Goal: Information Seeking & Learning: Learn about a topic

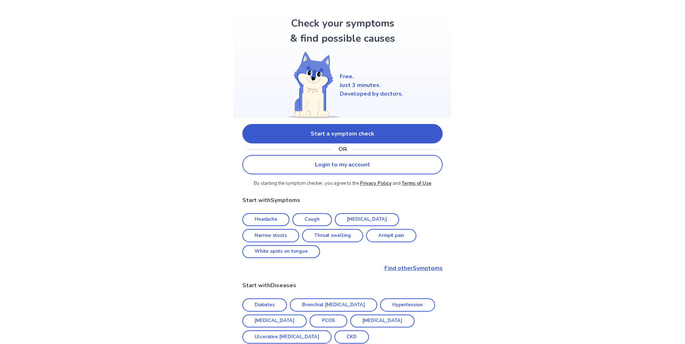
scroll to position [36, 0]
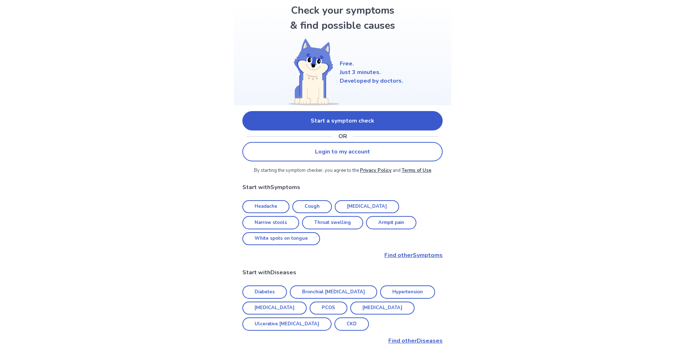
click at [303, 204] on link "Cough" at bounding box center [313, 206] width 40 height 13
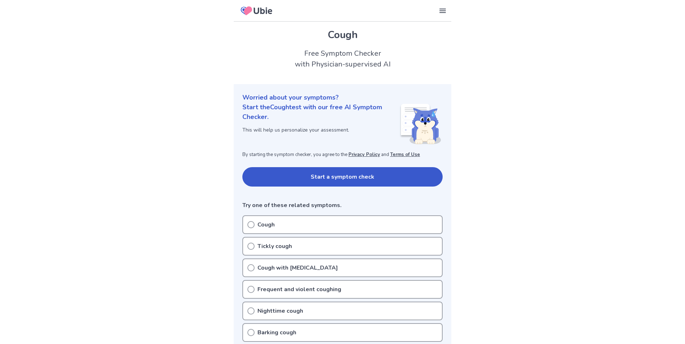
click at [248, 247] on circle at bounding box center [251, 246] width 6 height 6
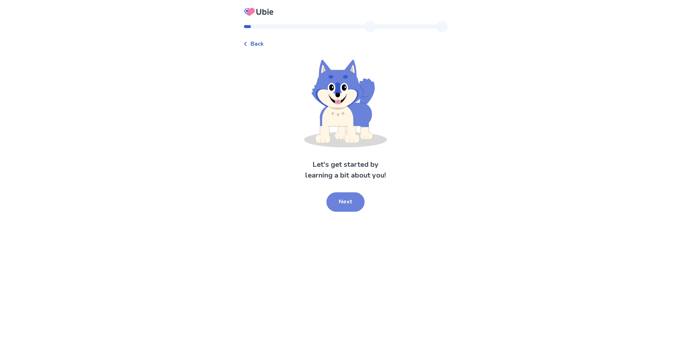
click at [343, 203] on button "Next" at bounding box center [345, 202] width 38 height 19
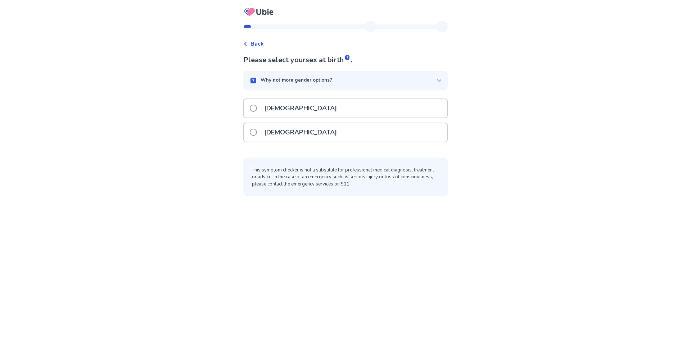
click at [257, 108] on span at bounding box center [253, 108] width 7 height 7
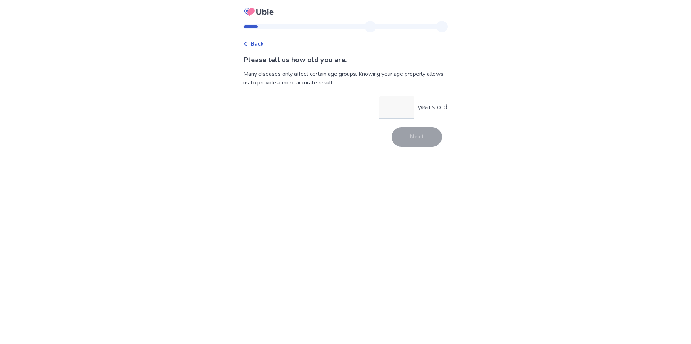
click at [391, 111] on input "years old" at bounding box center [396, 107] width 35 height 23
type input "**"
click at [407, 136] on button "Next" at bounding box center [416, 136] width 50 height 19
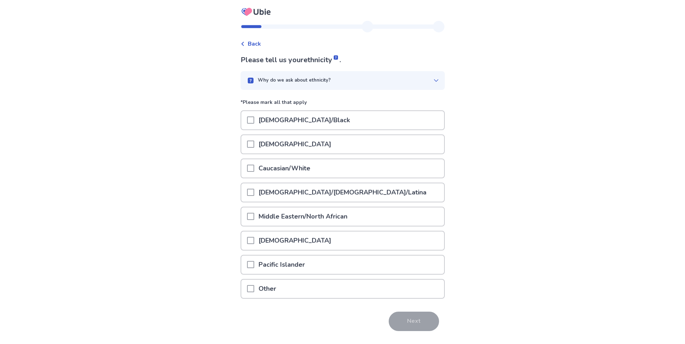
click at [254, 145] on span at bounding box center [250, 144] width 7 height 7
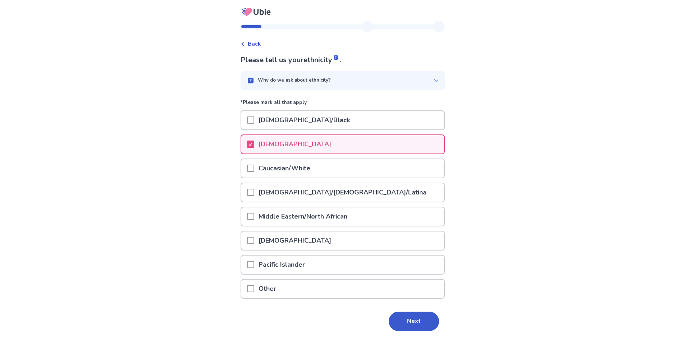
click at [420, 320] on button "Next" at bounding box center [414, 321] width 50 height 19
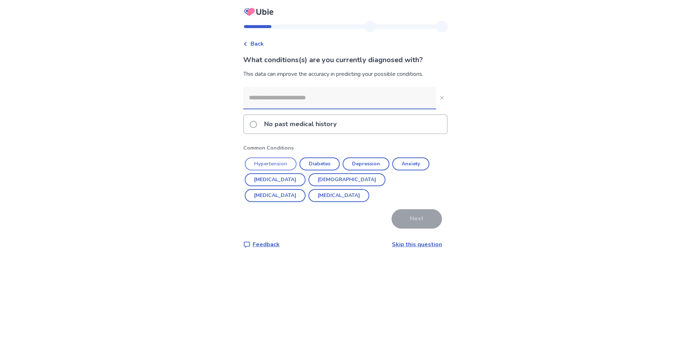
click at [266, 162] on button "Hypertension" at bounding box center [271, 164] width 52 height 13
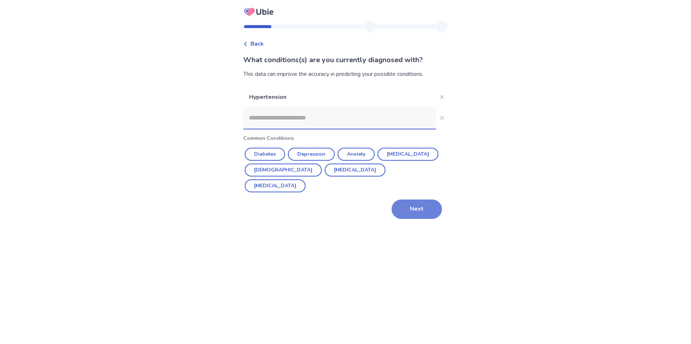
click at [418, 209] on button "Next" at bounding box center [416, 209] width 50 height 19
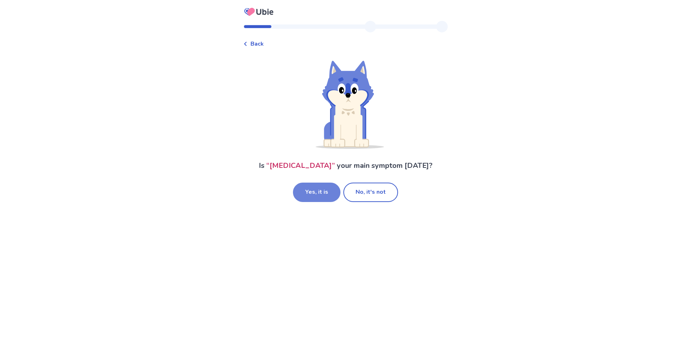
click at [323, 193] on button "Yes, it is" at bounding box center [316, 192] width 47 height 19
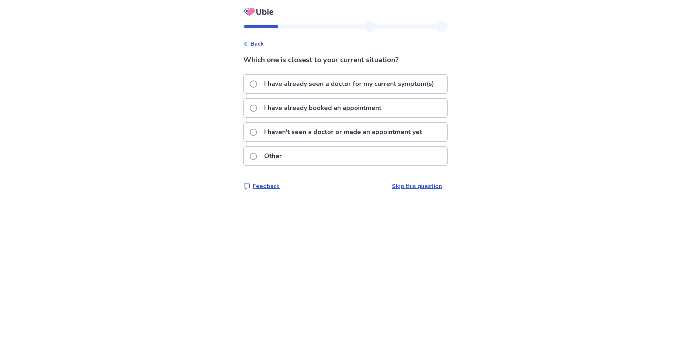
click at [254, 130] on div "I haven't seen a doctor or made an appointment yet" at bounding box center [345, 132] width 203 height 18
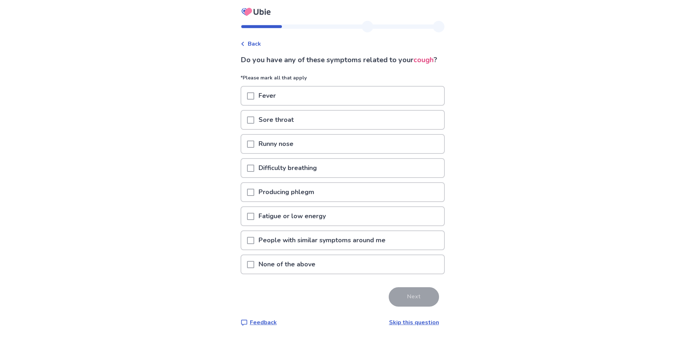
click at [252, 100] on span at bounding box center [250, 95] width 7 height 7
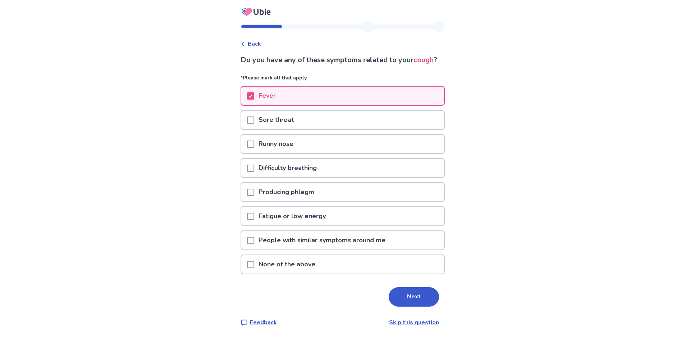
drag, startPoint x: 255, startPoint y: 147, endPoint x: 255, endPoint y: 151, distance: 4.3
click at [254, 149] on div at bounding box center [250, 144] width 7 height 18
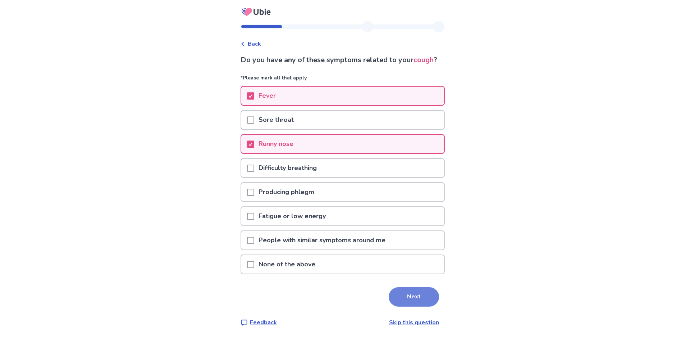
click at [419, 303] on button "Next" at bounding box center [414, 296] width 50 height 19
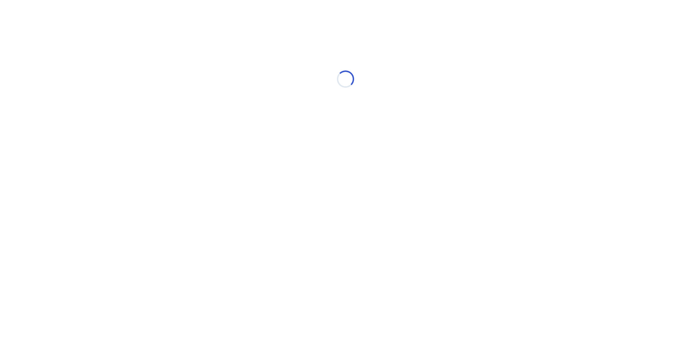
select select "*"
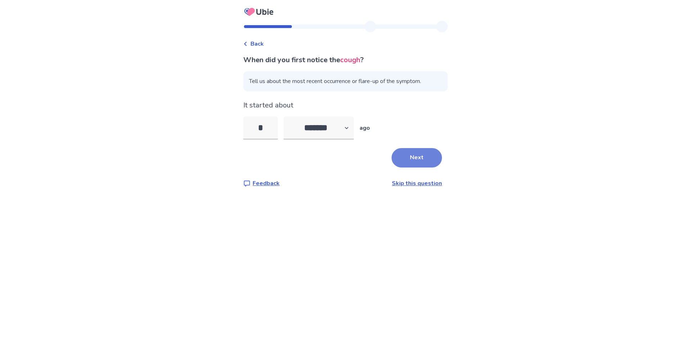
type input "*"
click at [405, 155] on button "Next" at bounding box center [416, 157] width 50 height 19
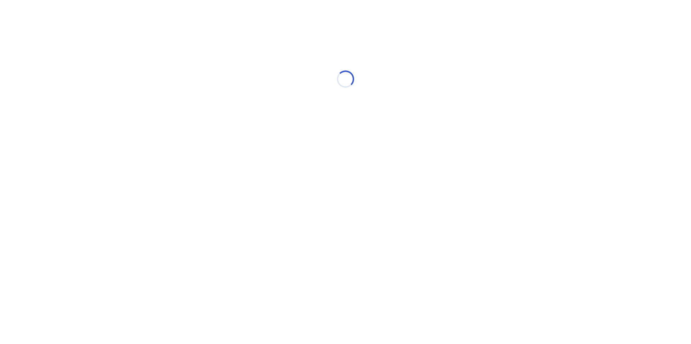
select select "*"
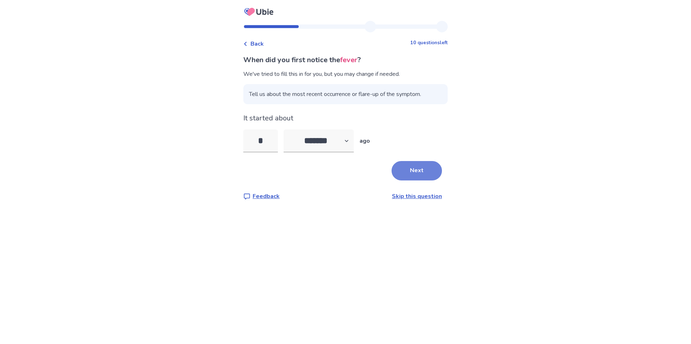
click at [413, 167] on button "Next" at bounding box center [416, 170] width 50 height 19
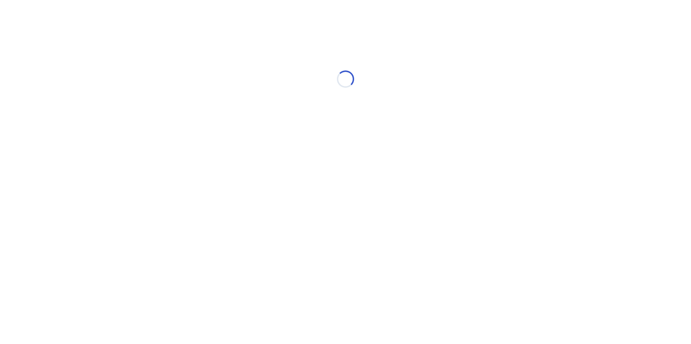
select select "*"
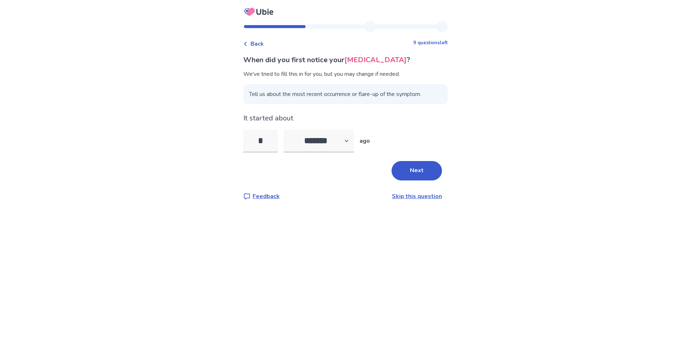
click at [413, 167] on button "Next" at bounding box center [416, 170] width 50 height 19
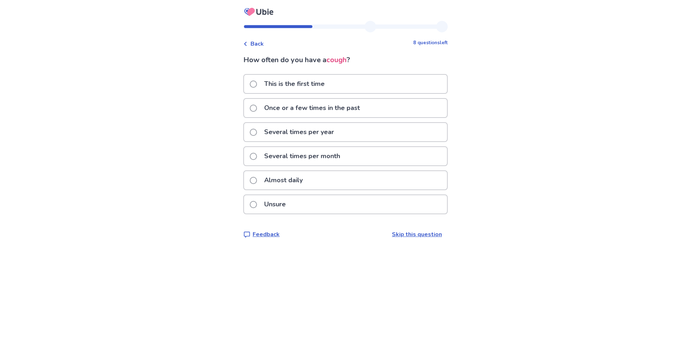
click at [258, 112] on label "Once or a few times in the past" at bounding box center [307, 108] width 114 height 18
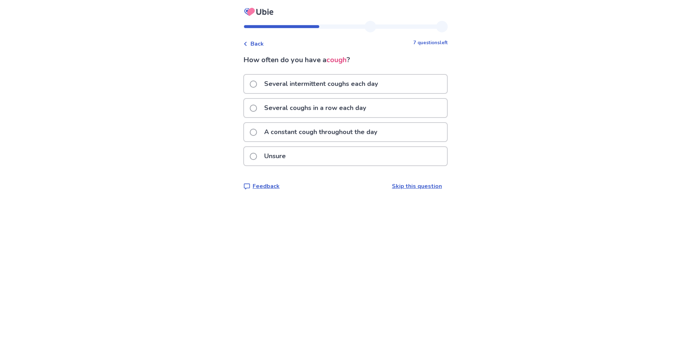
click at [254, 130] on span at bounding box center [253, 132] width 7 height 7
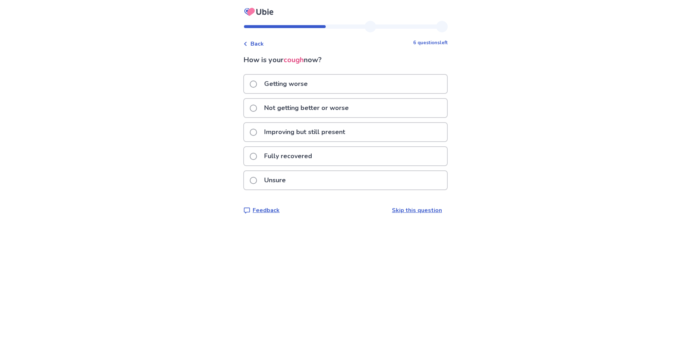
click at [255, 85] on span at bounding box center [253, 84] width 7 height 7
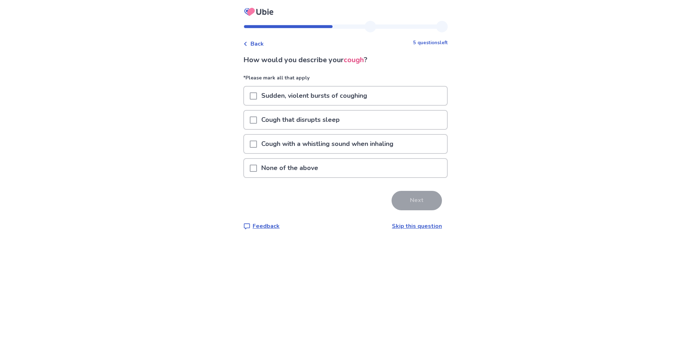
click at [257, 115] on div at bounding box center [253, 120] width 7 height 18
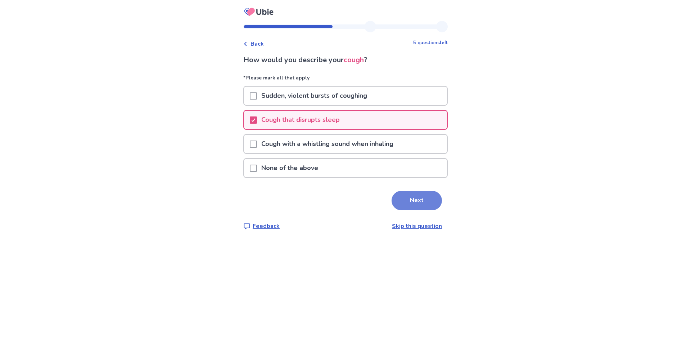
click at [409, 199] on button "Next" at bounding box center [416, 200] width 50 height 19
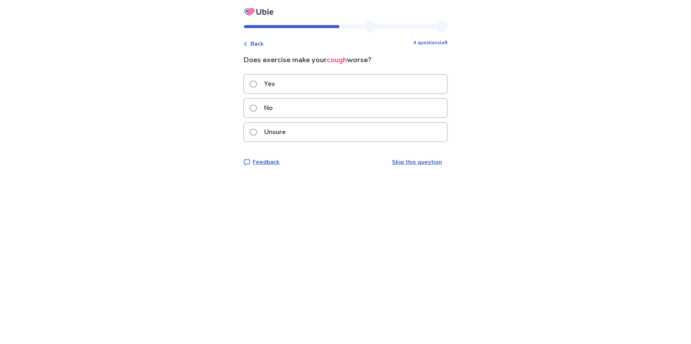
click at [255, 107] on span at bounding box center [253, 108] width 7 height 7
click at [255, 106] on span at bounding box center [253, 108] width 7 height 7
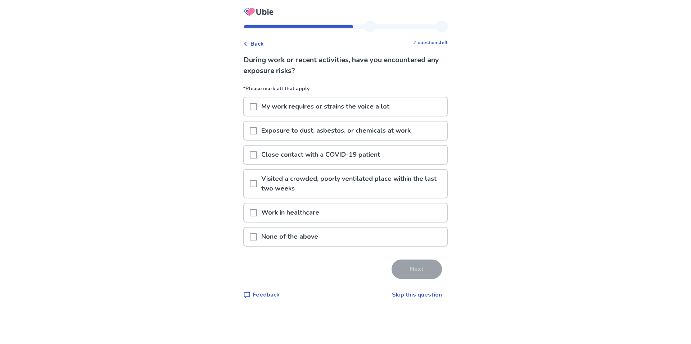
click at [257, 239] on span at bounding box center [253, 237] width 7 height 7
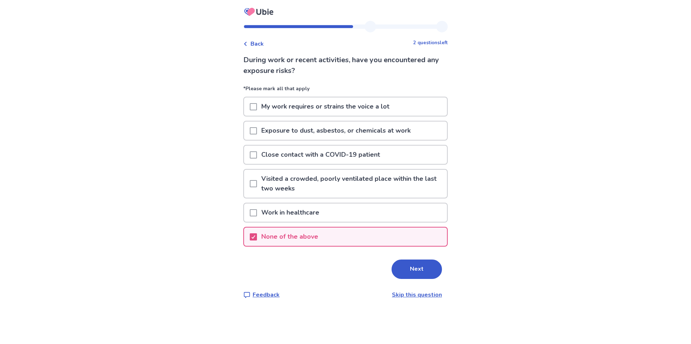
click at [420, 269] on button "Next" at bounding box center [416, 269] width 50 height 19
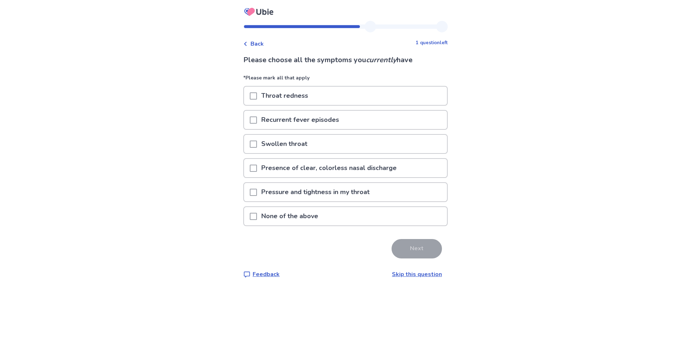
drag, startPoint x: 257, startPoint y: 144, endPoint x: 305, endPoint y: 230, distance: 98.9
click at [257, 147] on span at bounding box center [253, 144] width 7 height 7
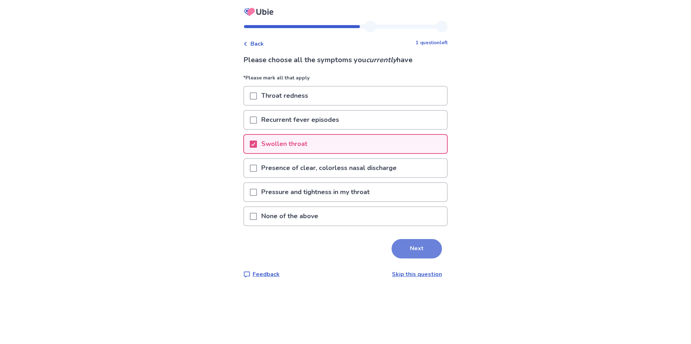
click at [407, 249] on button "Next" at bounding box center [416, 248] width 50 height 19
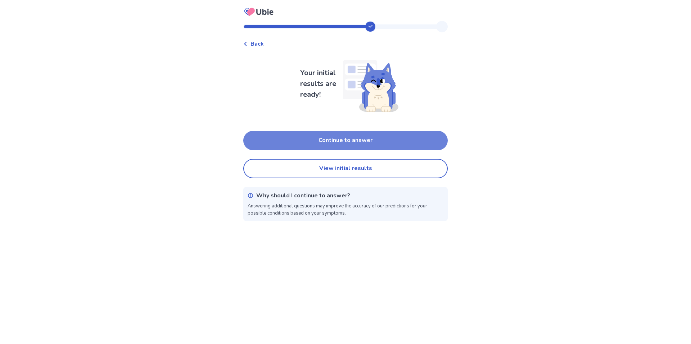
click at [323, 137] on button "Continue to answer" at bounding box center [345, 140] width 204 height 19
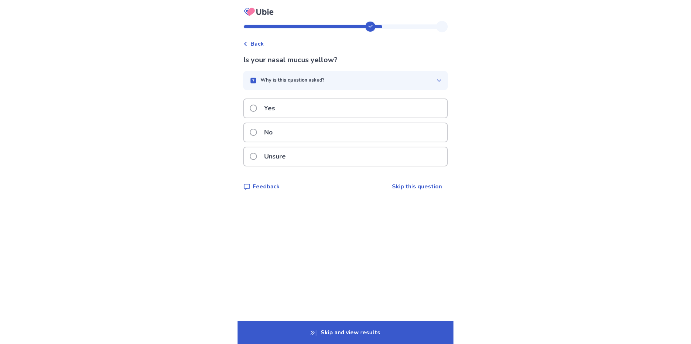
click at [257, 132] on span at bounding box center [253, 132] width 7 height 7
click at [256, 136] on span at bounding box center [253, 132] width 7 height 7
click at [257, 134] on span at bounding box center [253, 132] width 7 height 7
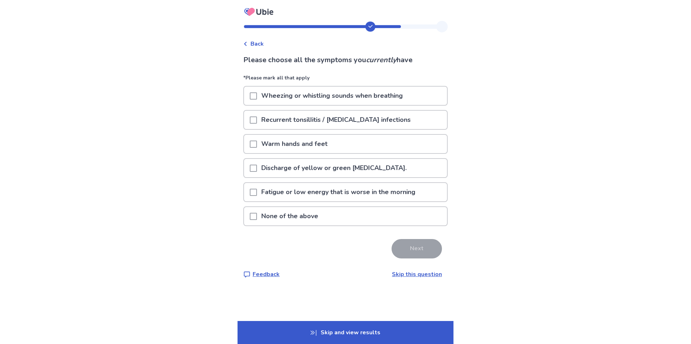
click at [257, 146] on span at bounding box center [253, 144] width 7 height 7
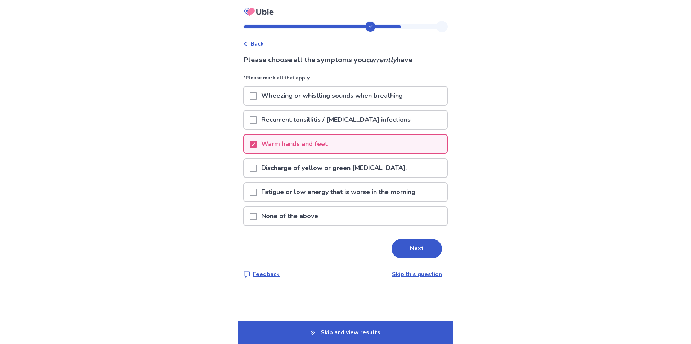
click at [255, 98] on span at bounding box center [253, 95] width 7 height 7
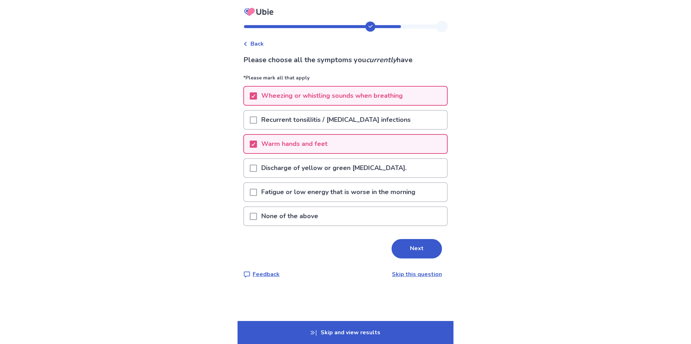
click at [262, 193] on p "Fatigue or low energy that is worse in the morning" at bounding box center [338, 192] width 163 height 18
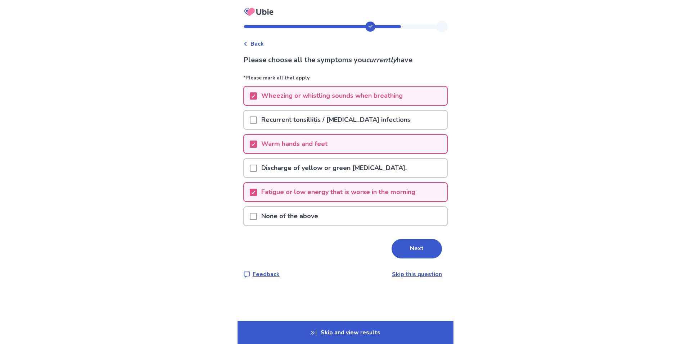
click at [415, 246] on button "Next" at bounding box center [416, 248] width 50 height 19
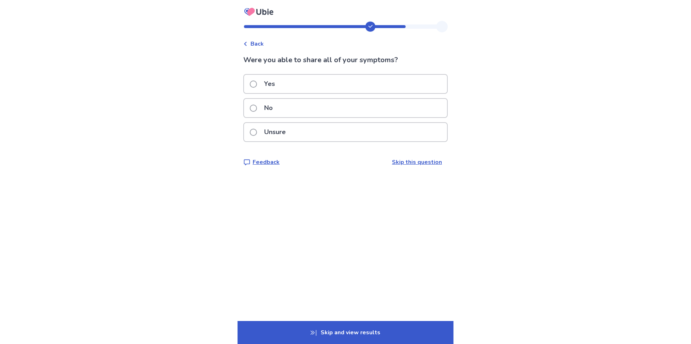
click at [257, 108] on span at bounding box center [253, 108] width 7 height 7
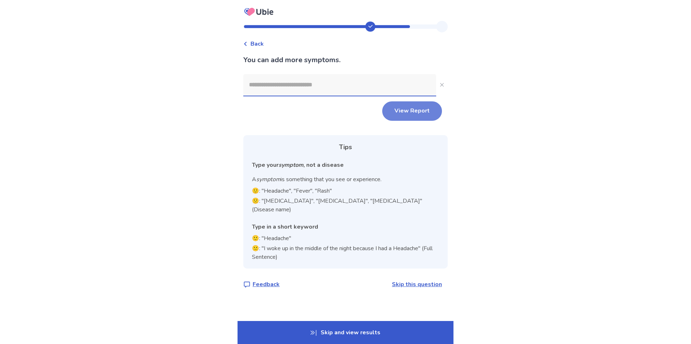
click at [412, 110] on button "View Report" at bounding box center [412, 110] width 60 height 19
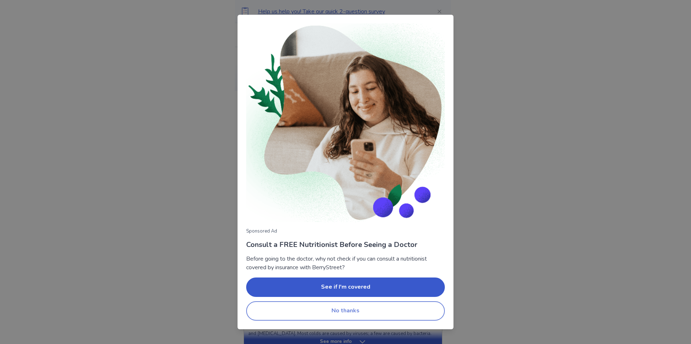
click at [337, 313] on button "No thanks" at bounding box center [345, 311] width 199 height 19
